Goal: Obtain resource: Obtain resource

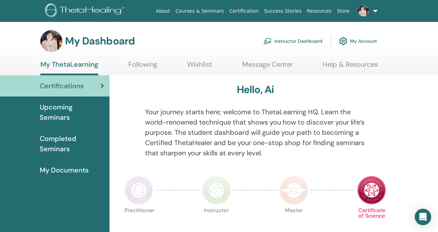
click at [300, 40] on link "Instructor Dashboard" at bounding box center [292, 41] width 59 height 15
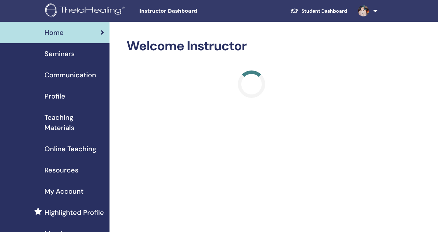
click at [65, 128] on span "Teaching Materials" at bounding box center [74, 122] width 60 height 21
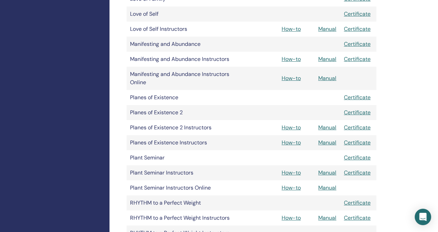
scroll to position [809, 0]
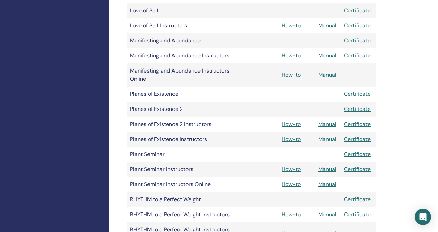
click at [326, 140] on link "Manual" at bounding box center [327, 138] width 18 height 7
